Goal: Navigation & Orientation: Find specific page/section

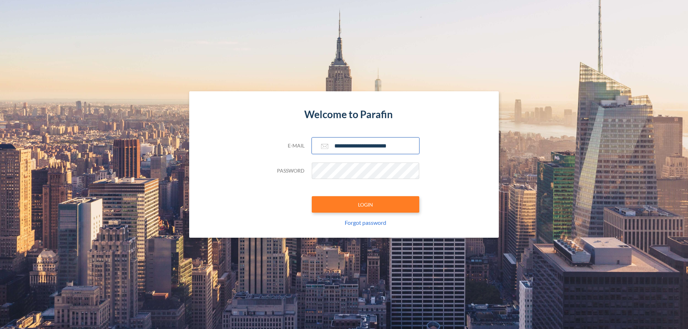
type input "**********"
click at [366, 205] on button "LOGIN" at bounding box center [366, 204] width 108 height 16
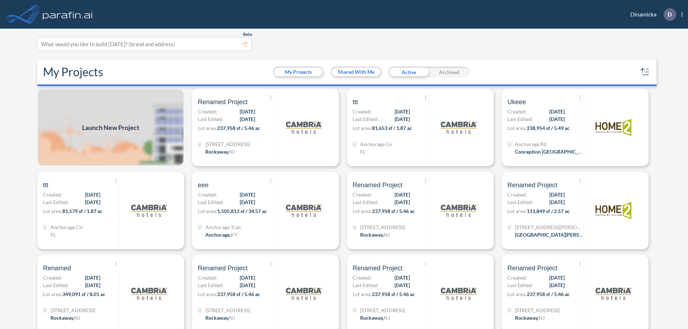
scroll to position [2, 0]
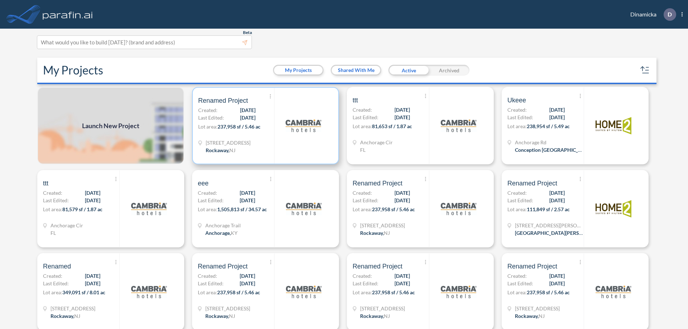
click at [264, 126] on p "Lot area: 237,958 sf / 5.46 ac" at bounding box center [236, 128] width 76 height 10
